Goal: Information Seeking & Learning: Learn about a topic

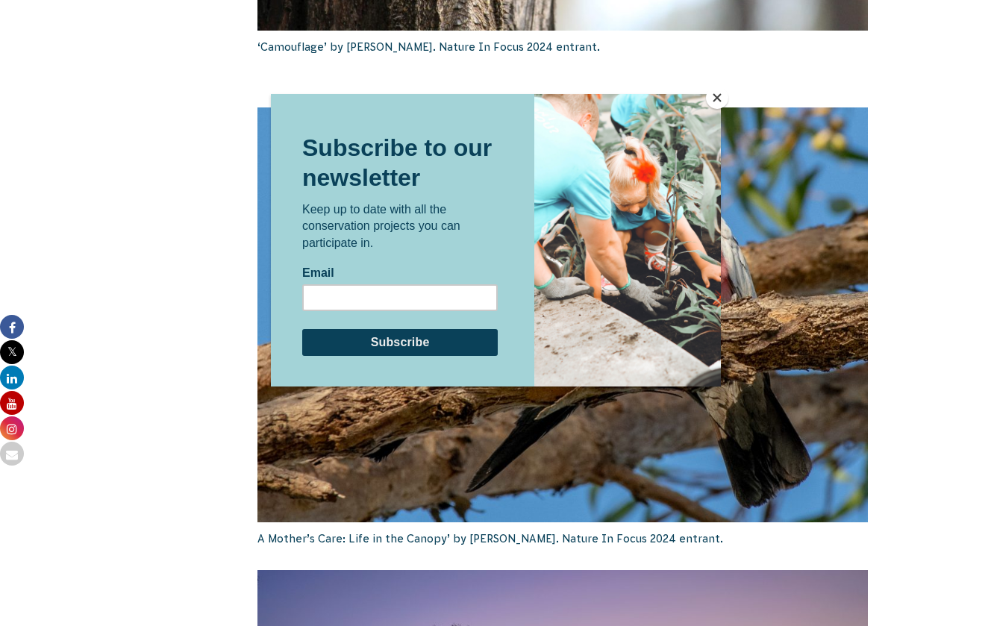
scroll to position [2249, 0]
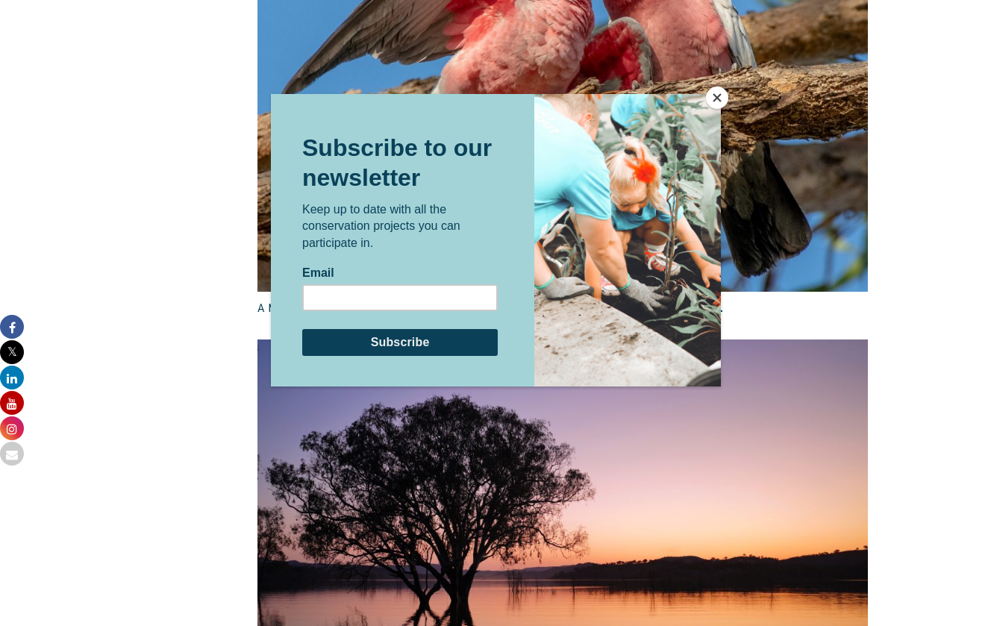
click at [716, 102] on button "Close" at bounding box center [717, 98] width 22 height 22
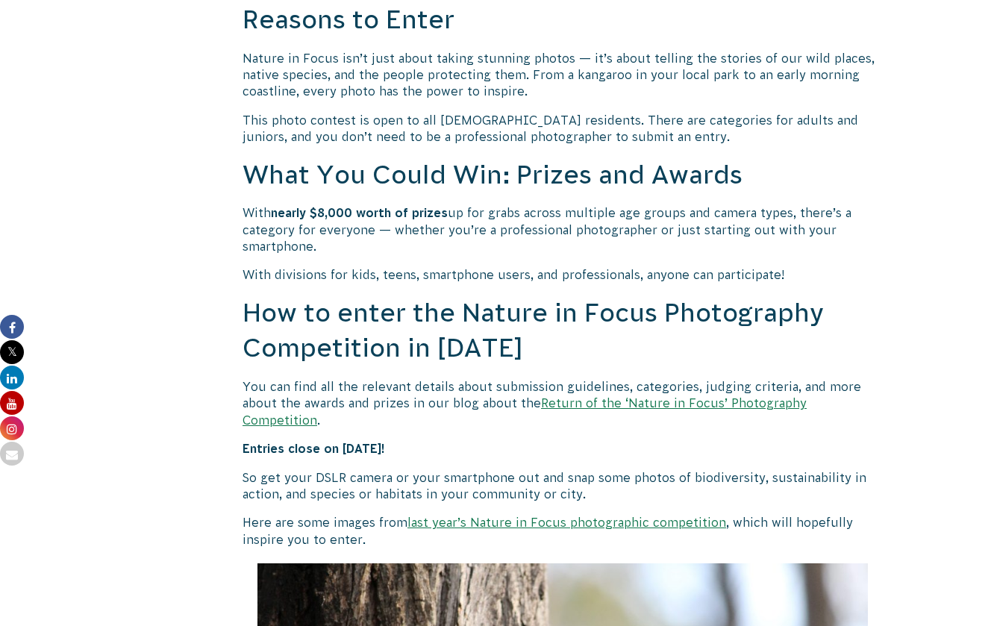
scroll to position [1077, 0]
click at [680, 398] on link "Return of the ‘Nature in Focus’ Photography Competition" at bounding box center [525, 412] width 564 height 30
click at [624, 399] on link "Return of the ‘Nature in Focus’ Photography Competition" at bounding box center [525, 412] width 564 height 30
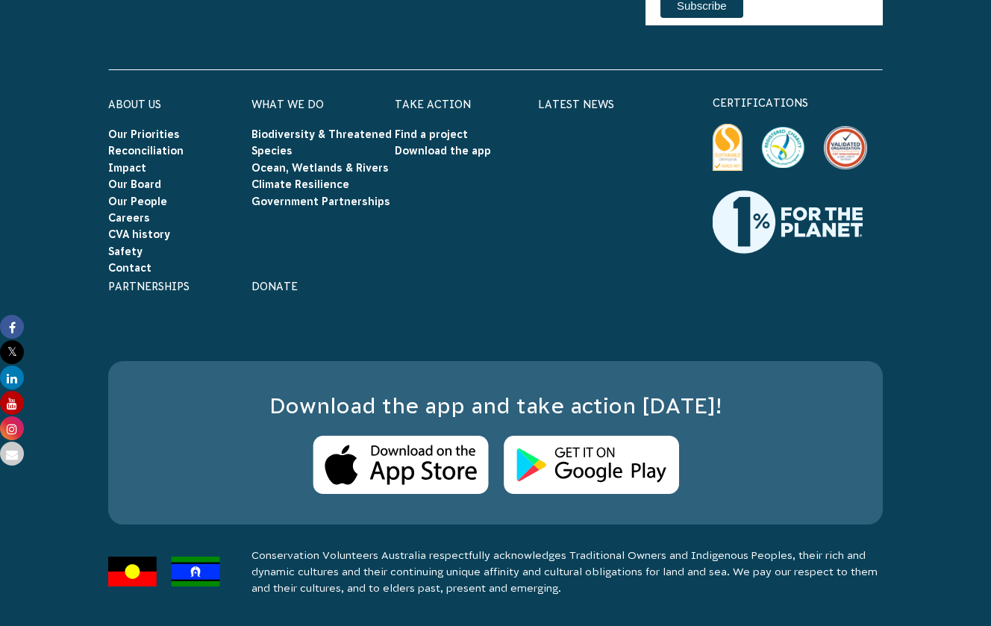
scroll to position [11617, 0]
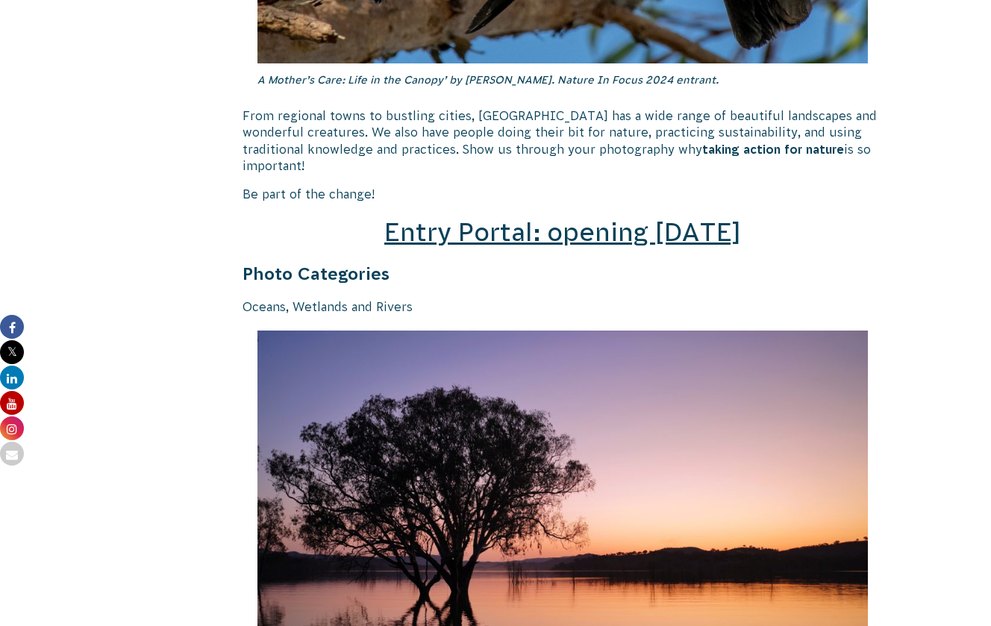
scroll to position [2093, 0]
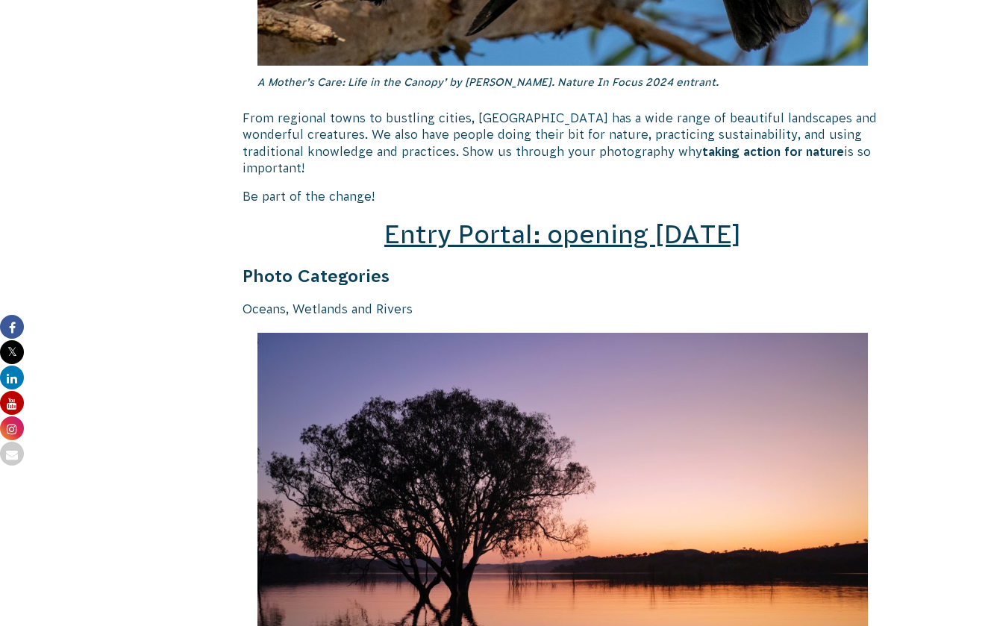
click at [628, 221] on span "Entry Portal: opening [DATE]" at bounding box center [562, 234] width 357 height 28
